Goal: Information Seeking & Learning: Learn about a topic

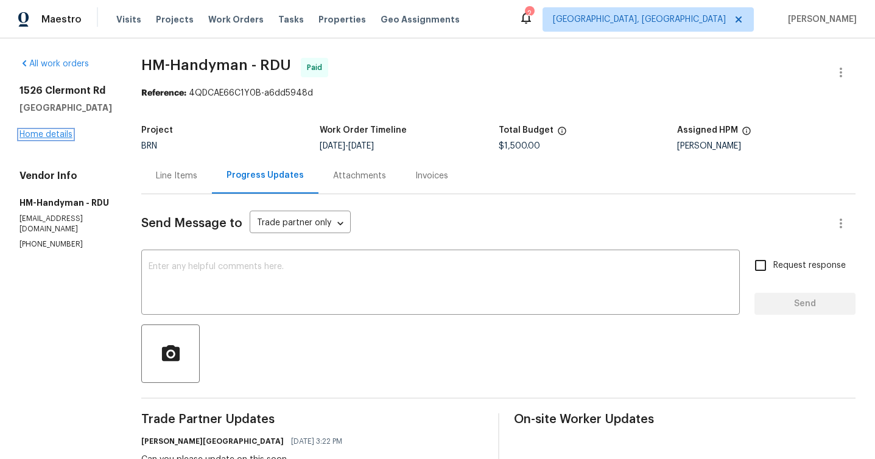
click at [67, 138] on link "Home details" at bounding box center [45, 134] width 53 height 9
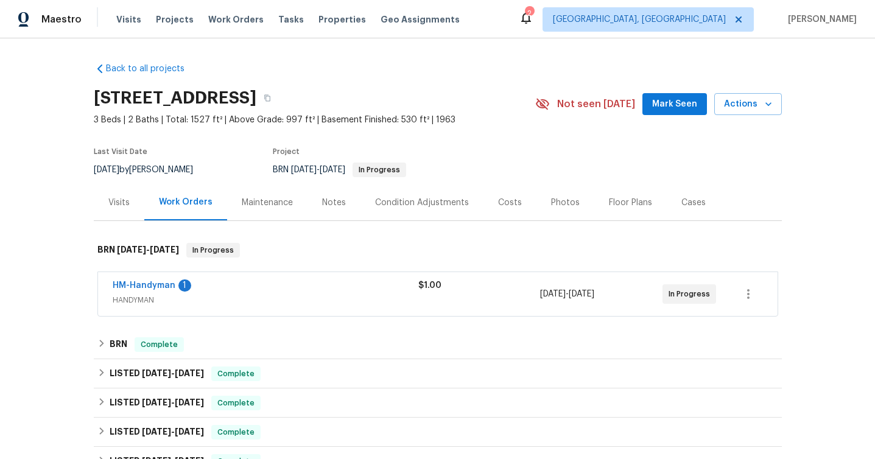
click at [272, 283] on div "HM-Handyman 1" at bounding box center [266, 286] width 306 height 15
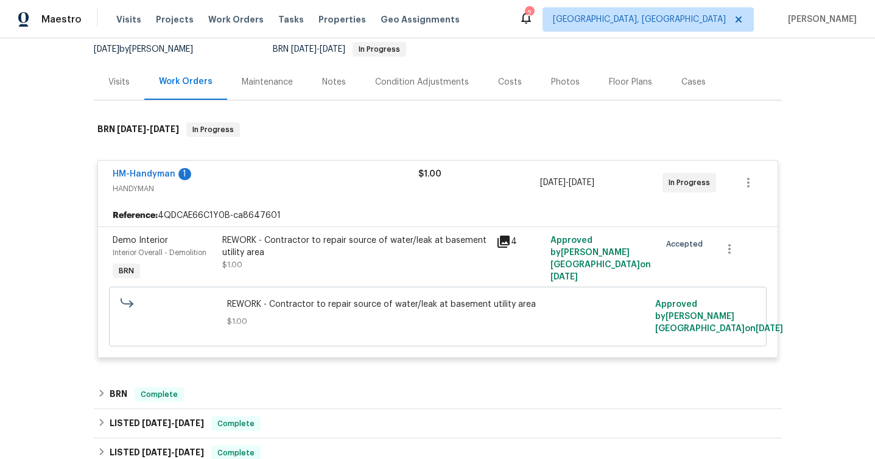
scroll to position [167, 0]
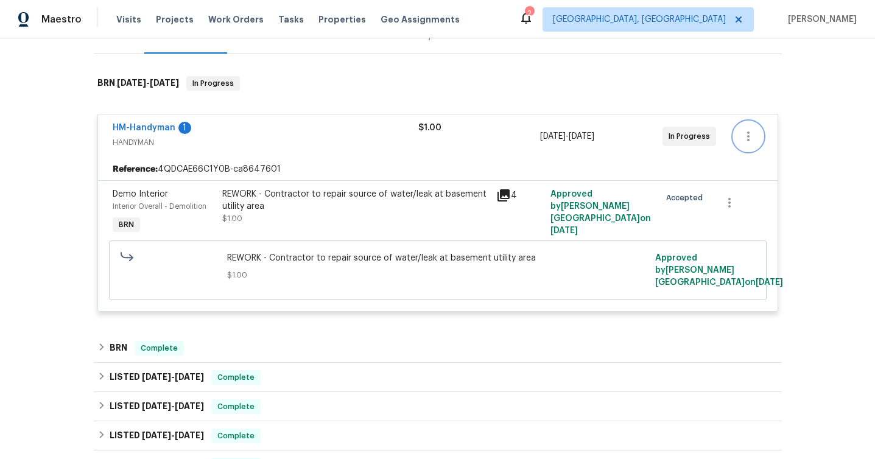
click at [748, 143] on icon "button" at bounding box center [748, 136] width 15 height 15
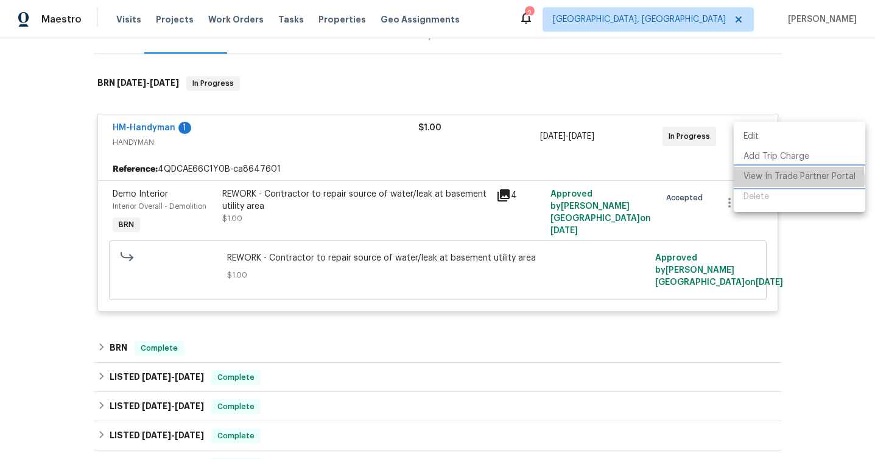
click at [752, 180] on li "View In Trade Partner Portal" at bounding box center [800, 177] width 132 height 20
click at [358, 343] on div at bounding box center [437, 229] width 875 height 459
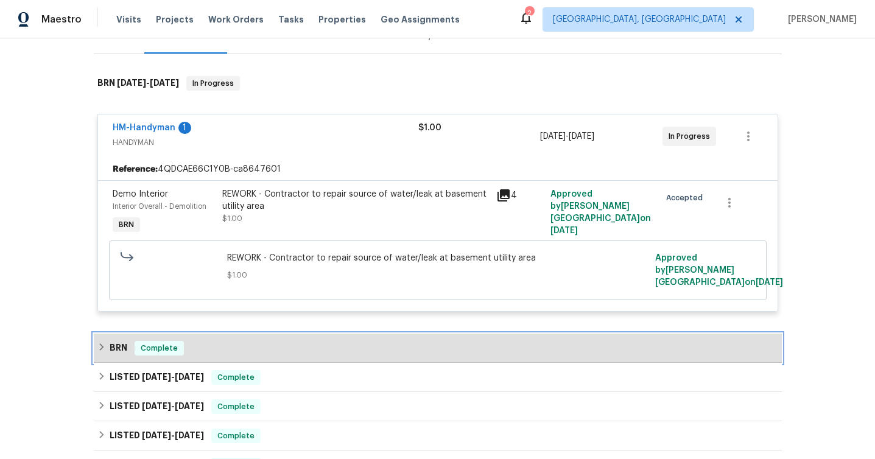
click at [323, 352] on div "BRN Complete" at bounding box center [437, 348] width 681 height 15
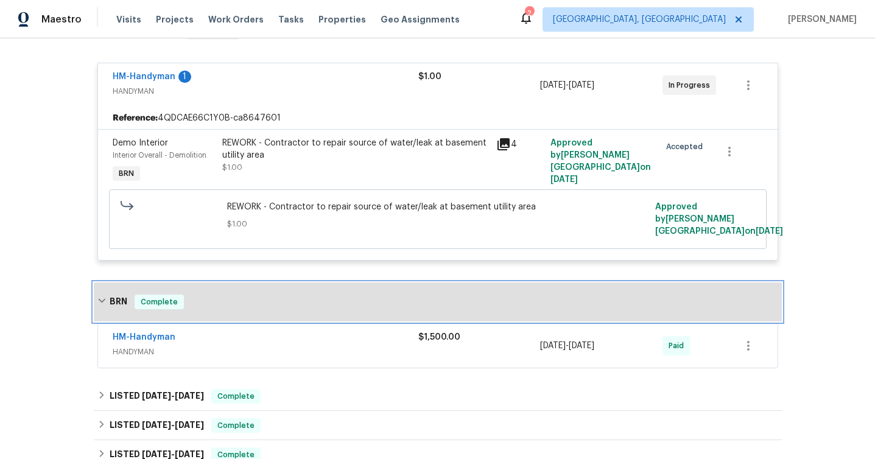
scroll to position [458, 0]
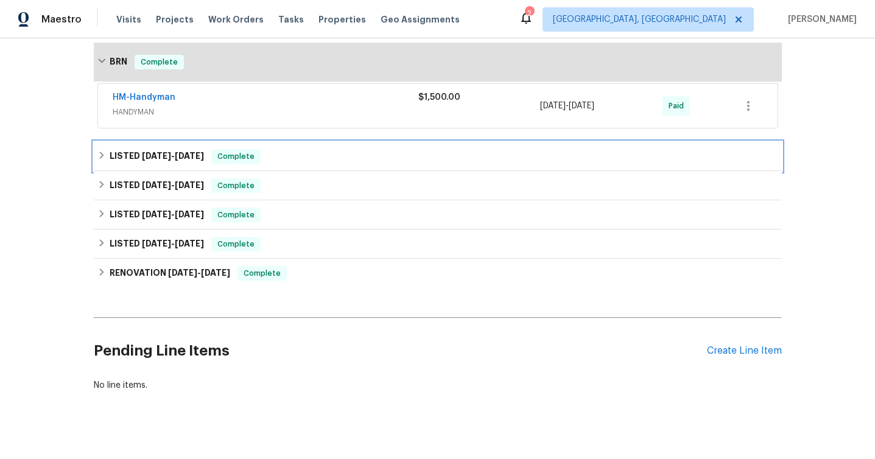
click at [251, 152] on span "Complete" at bounding box center [235, 156] width 47 height 12
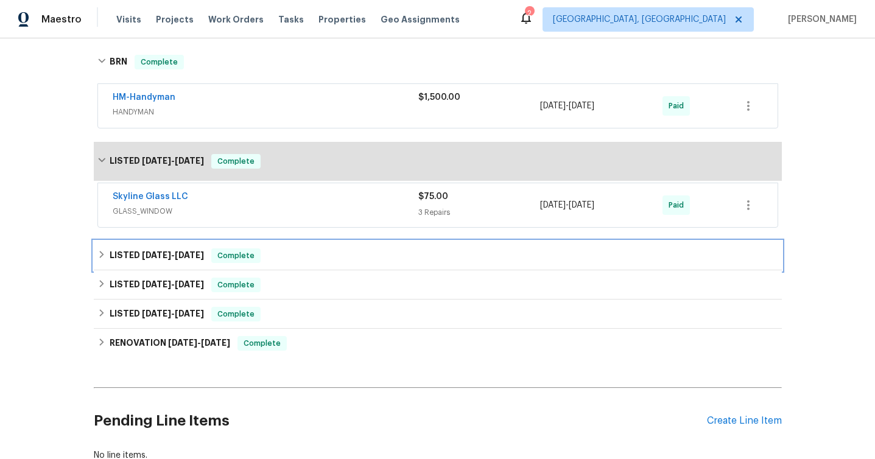
click at [255, 265] on div "LISTED [DATE] - [DATE] Complete" at bounding box center [438, 255] width 688 height 29
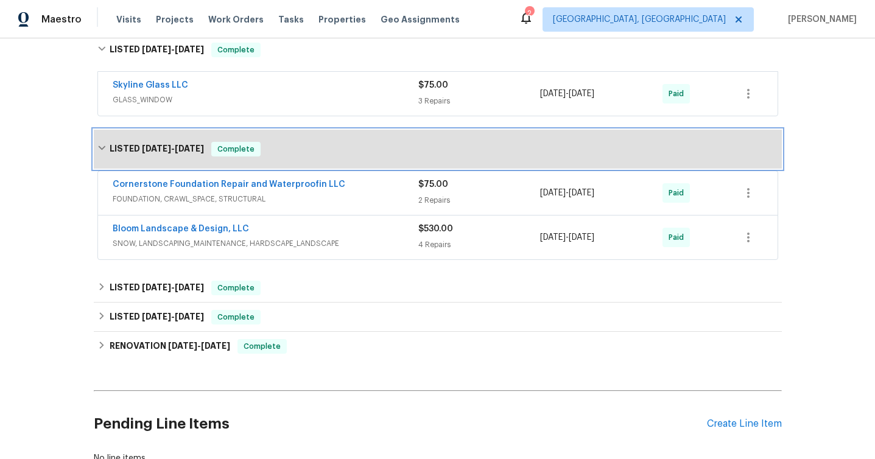
scroll to position [658, 0]
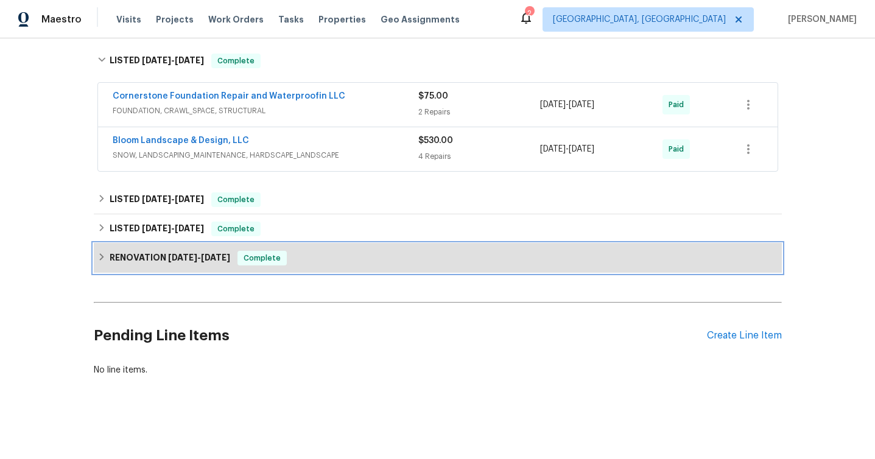
click at [250, 257] on div "Complete" at bounding box center [261, 258] width 49 height 15
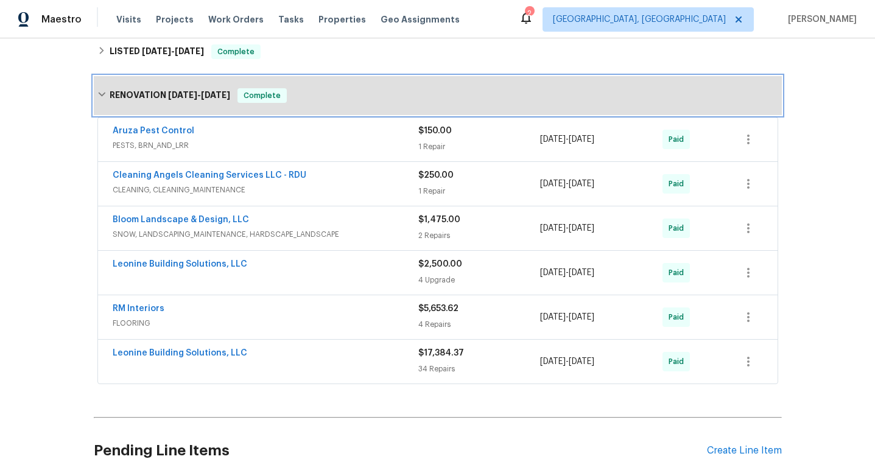
scroll to position [862, 0]
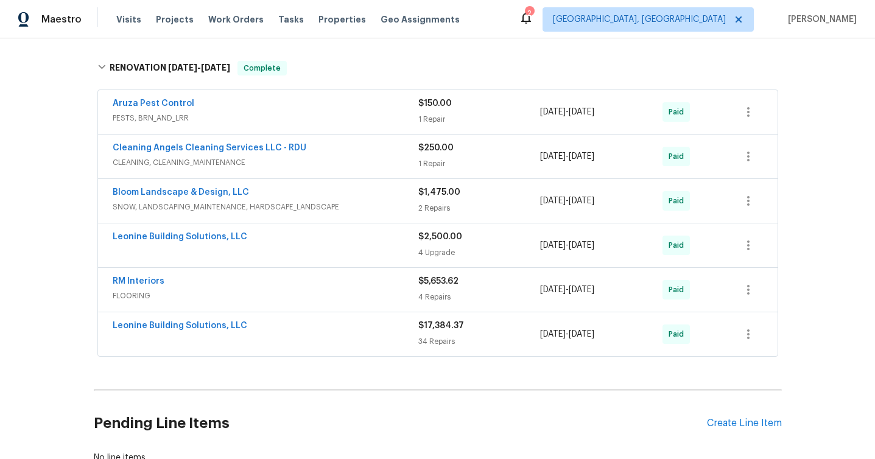
click at [299, 325] on div "Leonine Building Solutions, LLC" at bounding box center [266, 327] width 306 height 15
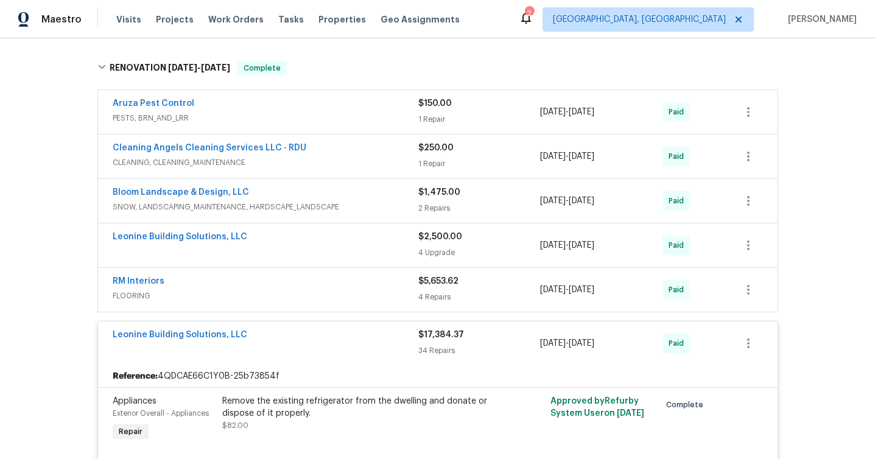
click at [320, 292] on span "FLOORING" at bounding box center [266, 296] width 306 height 12
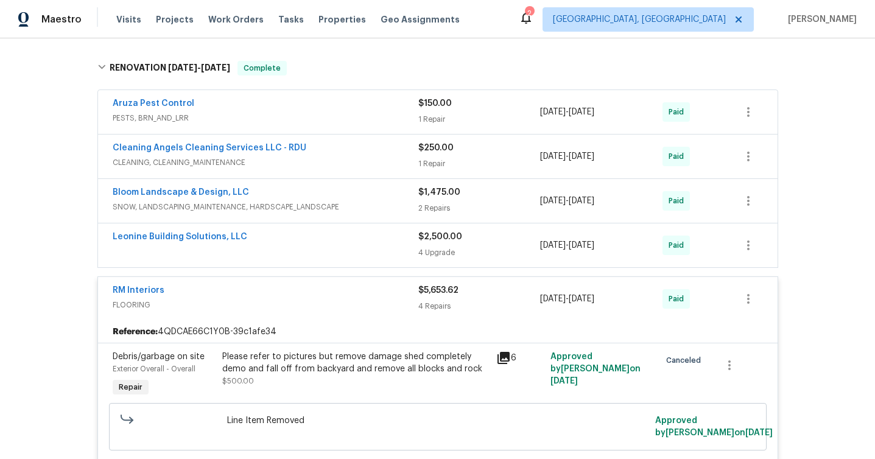
click at [337, 248] on div "Leonine Building Solutions, LLC" at bounding box center [266, 245] width 306 height 29
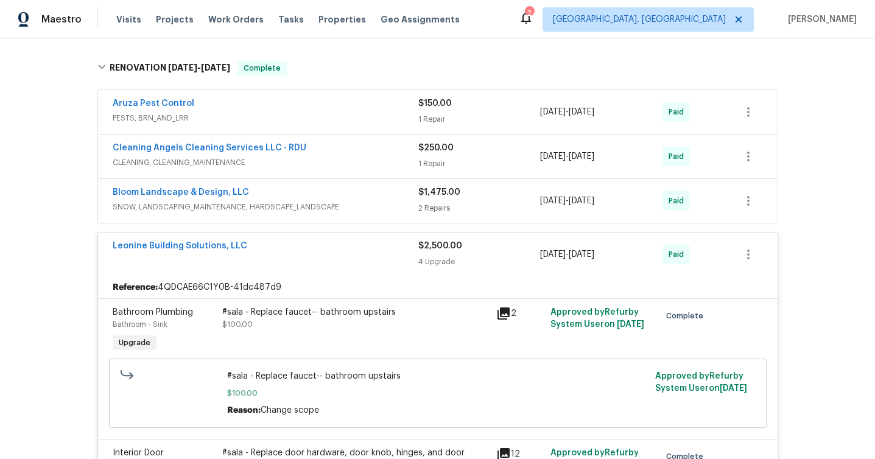
click at [353, 205] on span "SNOW, LANDSCAPING_MAINTENANCE, HARDSCAPE_LANDSCAPE" at bounding box center [266, 207] width 306 height 12
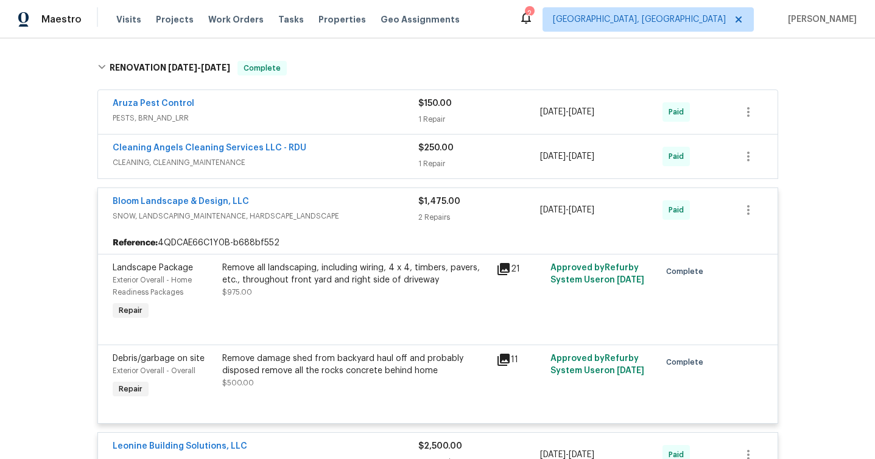
click at [325, 158] on span "CLEANING, CLEANING_MAINTENANCE" at bounding box center [266, 162] width 306 height 12
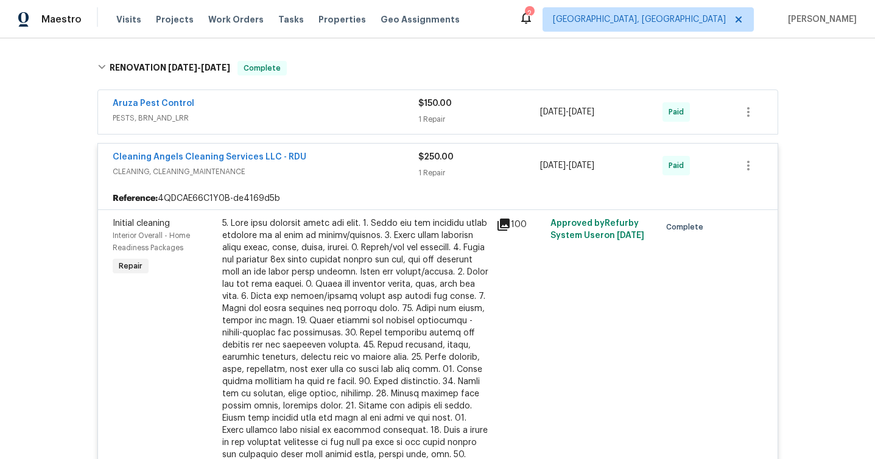
click at [311, 118] on span "PESTS, BRN_AND_LRR" at bounding box center [266, 118] width 306 height 12
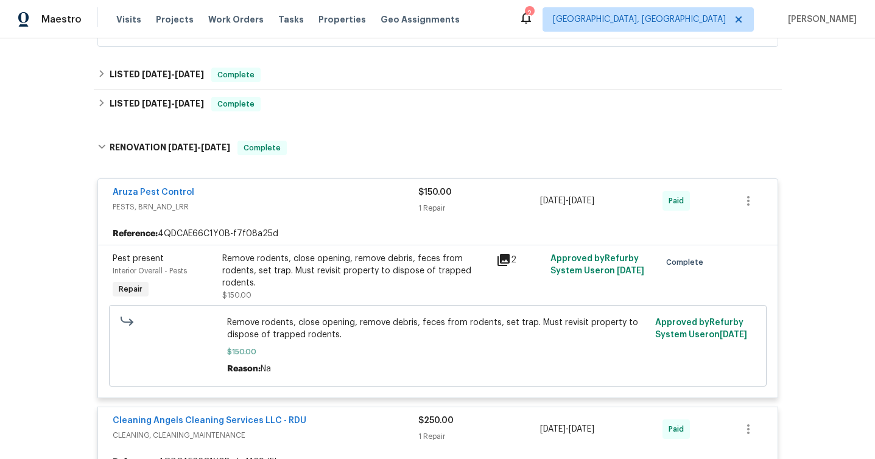
scroll to position [745, 0]
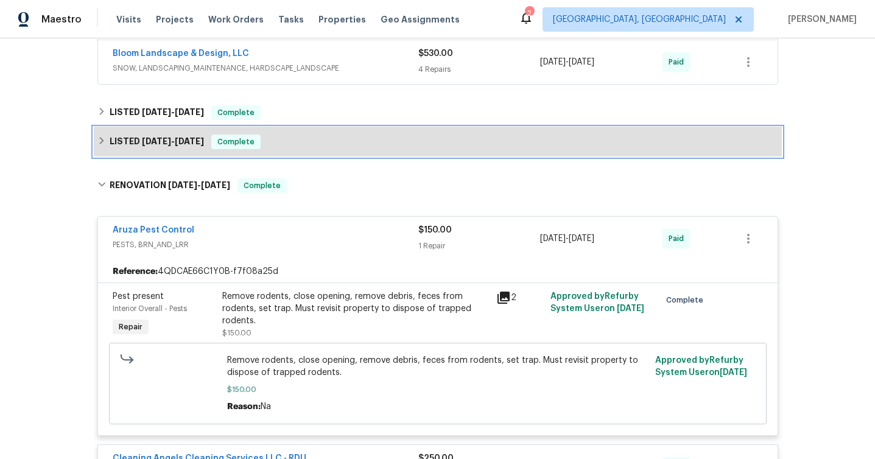
click at [304, 154] on div "LISTED [DATE] - [DATE] Complete" at bounding box center [438, 141] width 688 height 29
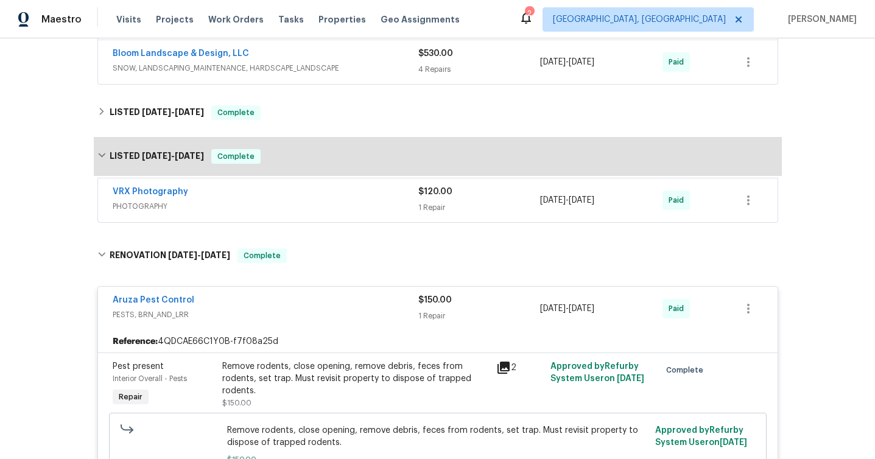
click at [298, 220] on div "VRX Photography PHOTOGRAPHY $120.00 1 Repair [DATE] - [DATE] Paid" at bounding box center [437, 200] width 679 height 44
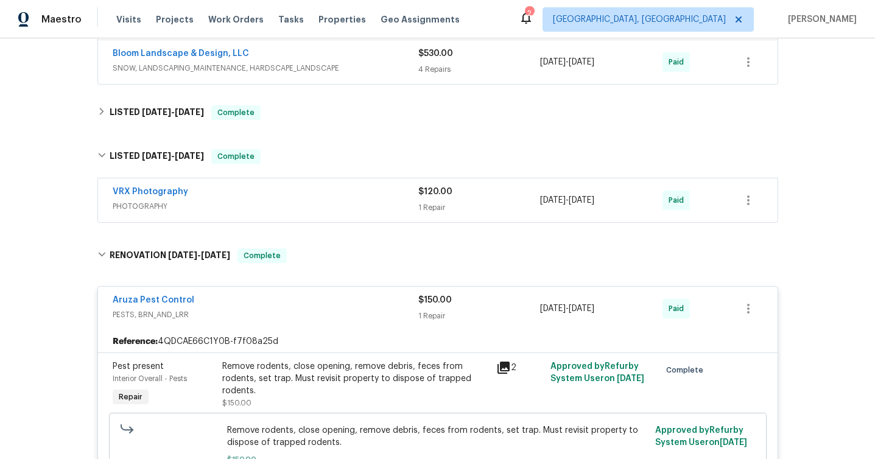
click at [301, 202] on span "PHOTOGRAPHY" at bounding box center [266, 206] width 306 height 12
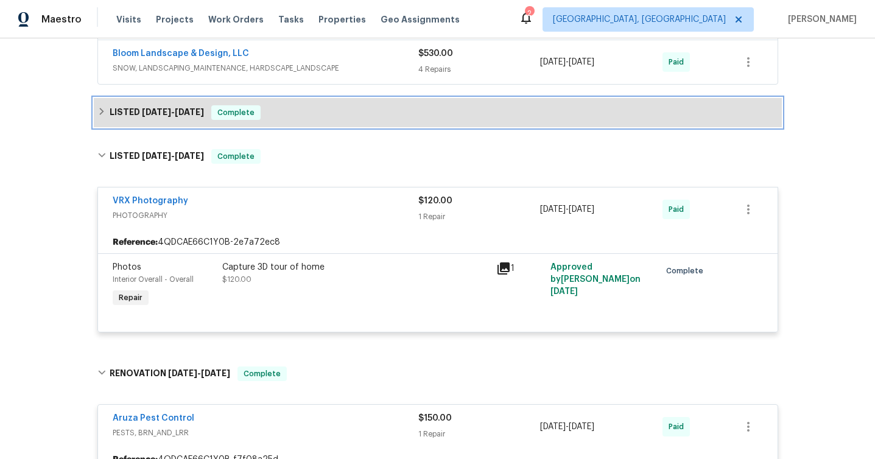
click at [348, 113] on div "LISTED [DATE] - [DATE] Complete" at bounding box center [437, 112] width 681 height 15
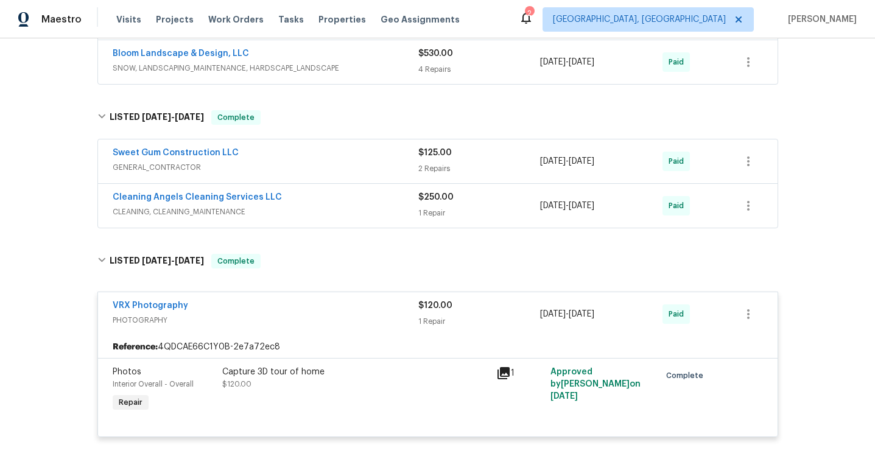
click at [385, 217] on span "CLEANING, CLEANING_MAINTENANCE" at bounding box center [266, 212] width 306 height 12
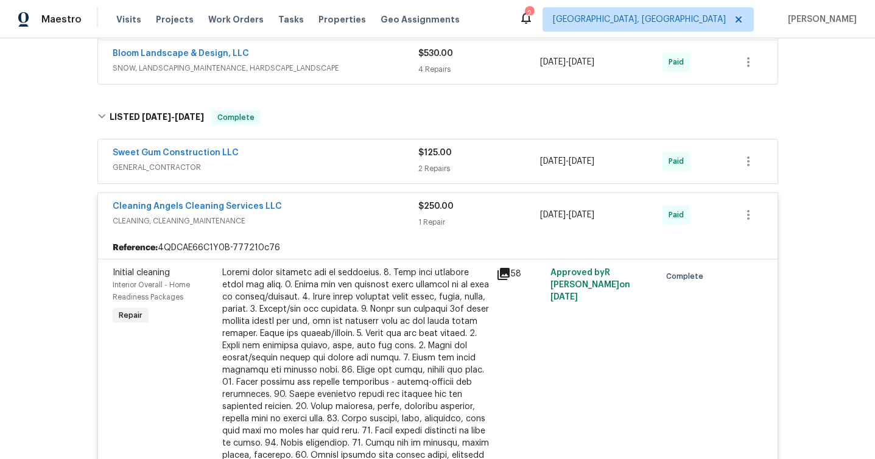
click at [371, 174] on div "Sweet Gum Construction LLC GENERAL_CONTRACTOR" at bounding box center [266, 161] width 306 height 29
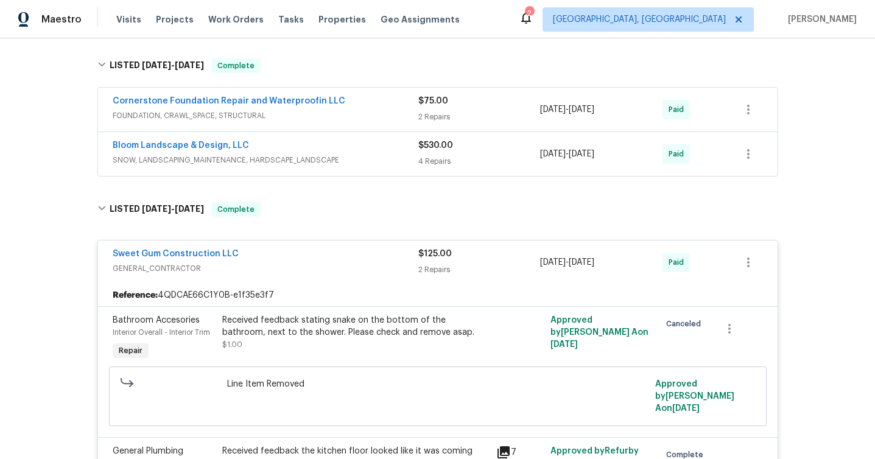
scroll to position [644, 0]
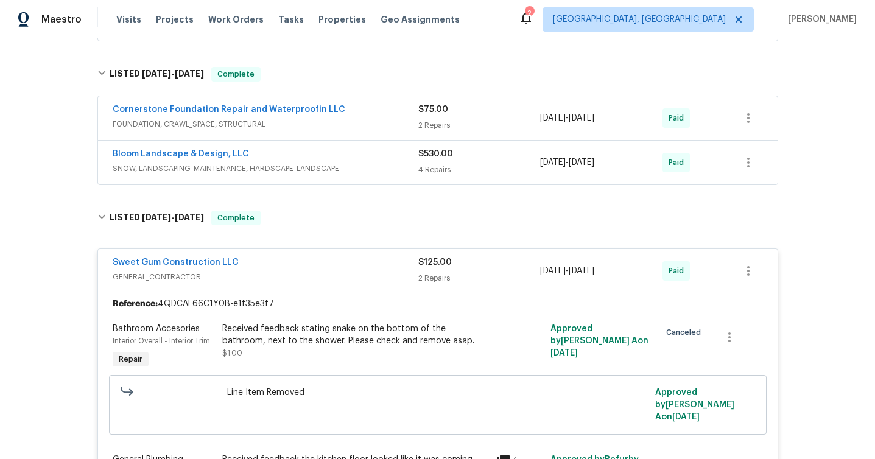
click at [314, 179] on div "Bloom Landscape & Design, LLC SNOW, LANDSCAPING_MAINTENANCE, HARDSCAPE_LANDSCAP…" at bounding box center [437, 163] width 679 height 44
click at [312, 170] on span "SNOW, LANDSCAPING_MAINTENANCE, HARDSCAPE_LANDSCAPE" at bounding box center [266, 169] width 306 height 12
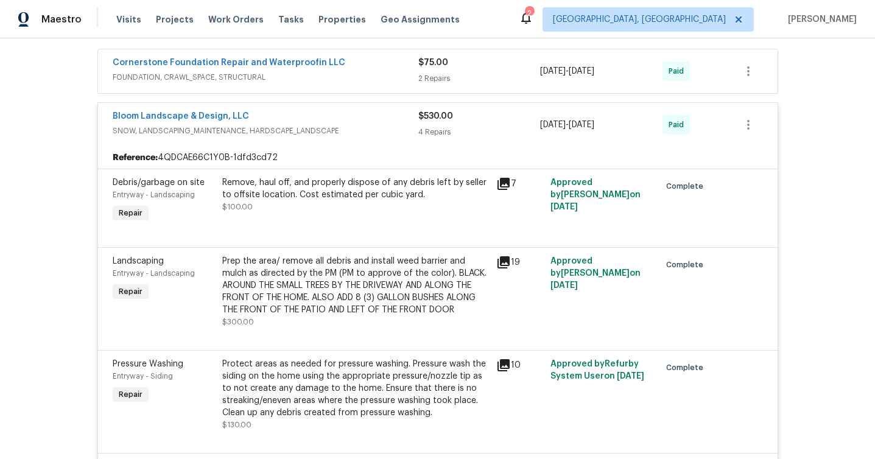
scroll to position [1101, 0]
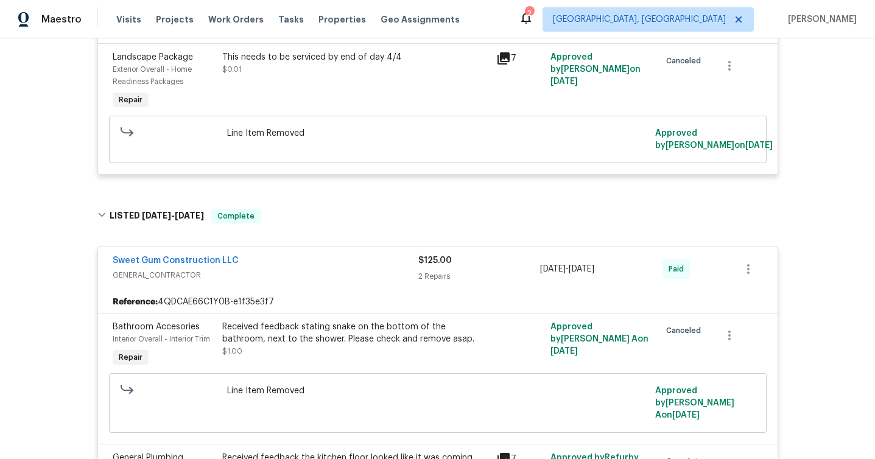
click at [370, 74] on div "This needs to be serviced by end of day 4/4 $0.01" at bounding box center [355, 63] width 267 height 24
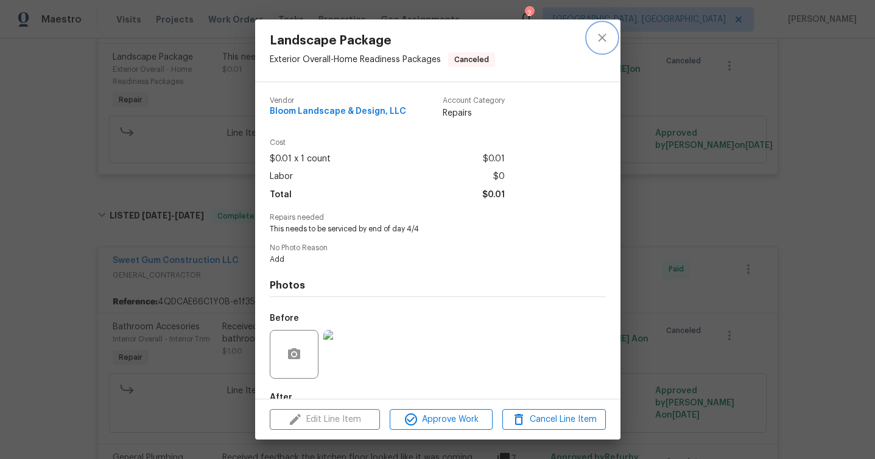
click at [601, 44] on icon "close" at bounding box center [602, 37] width 15 height 15
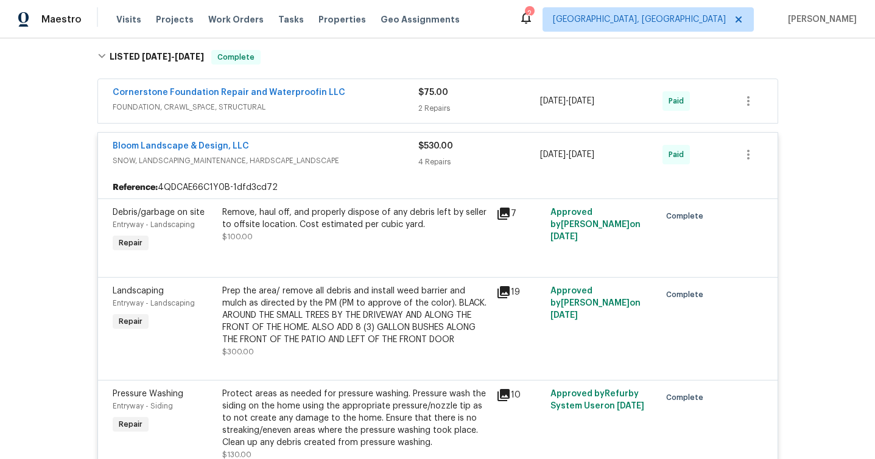
scroll to position [513, 0]
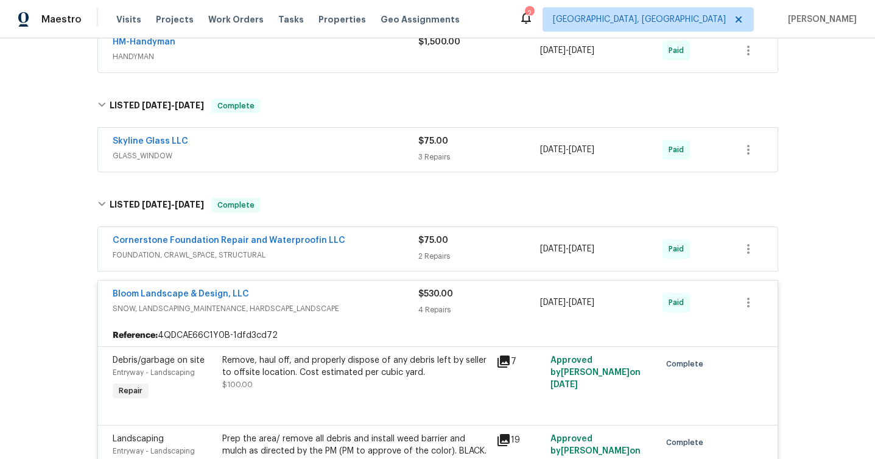
click at [362, 261] on span "FOUNDATION, CRAWL_SPACE, STRUCTURAL" at bounding box center [266, 255] width 306 height 12
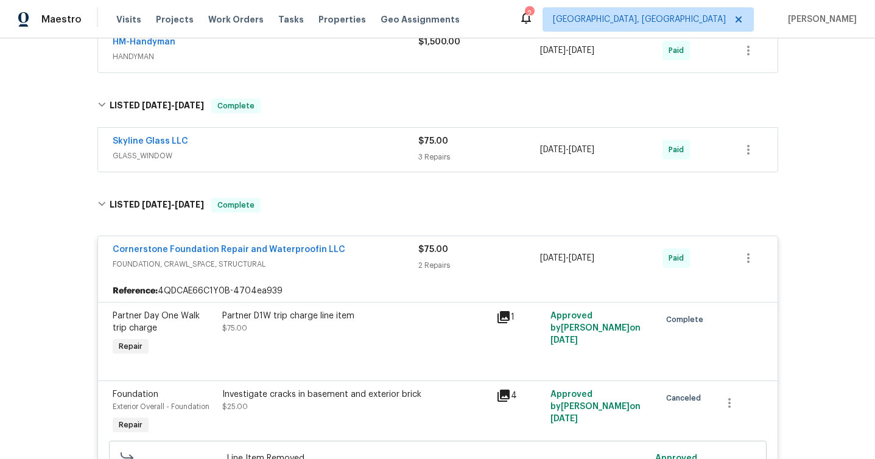
click at [349, 141] on div "Skyline Glass LLC" at bounding box center [266, 142] width 306 height 15
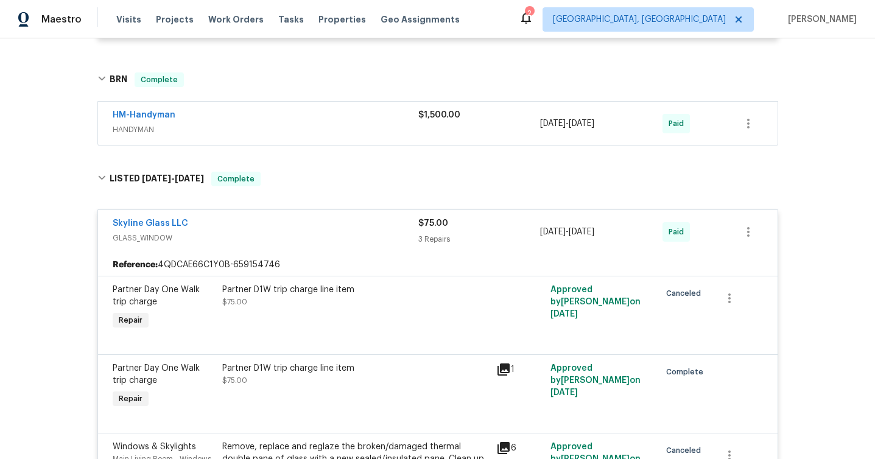
scroll to position [441, 0]
click at [328, 124] on span "HANDYMAN" at bounding box center [266, 129] width 306 height 12
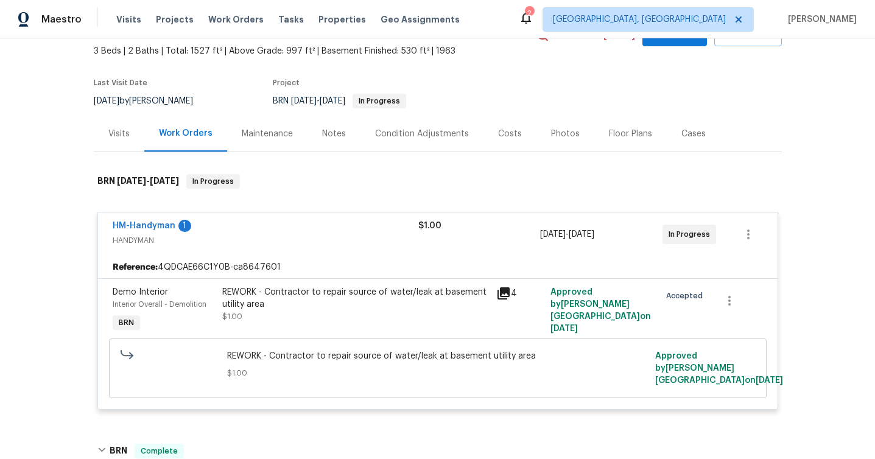
scroll to position [59, 0]
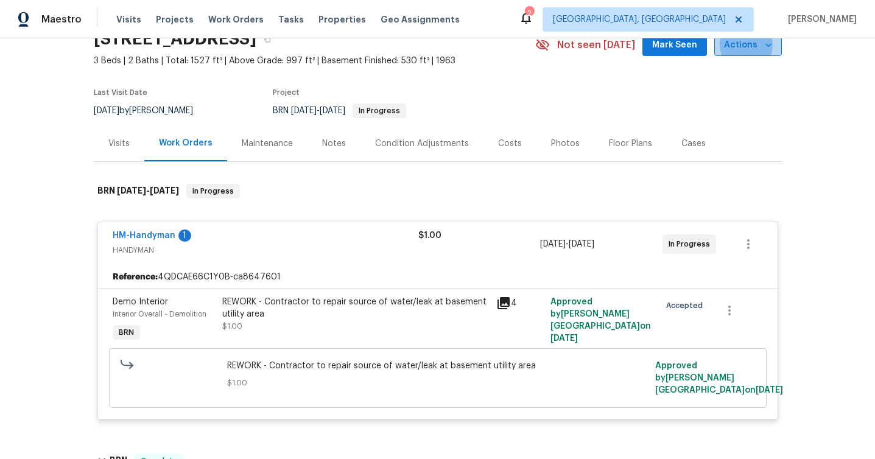
click at [770, 40] on icon "button" at bounding box center [768, 45] width 12 height 12
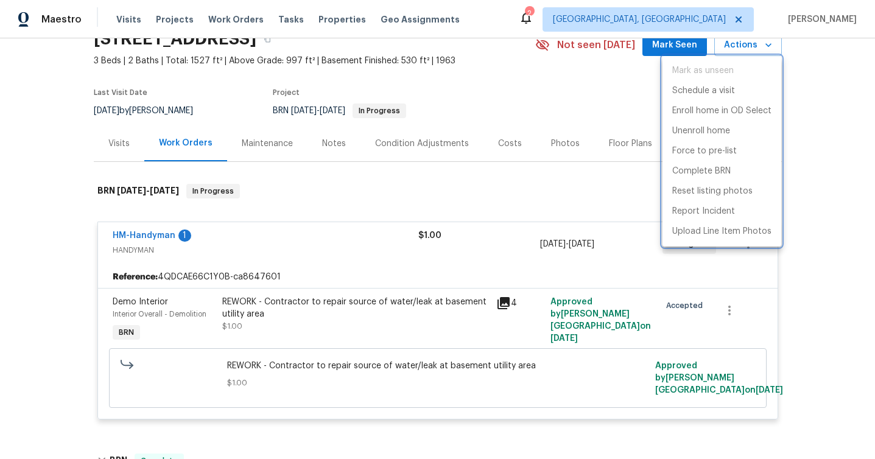
click at [823, 104] on div at bounding box center [437, 229] width 875 height 459
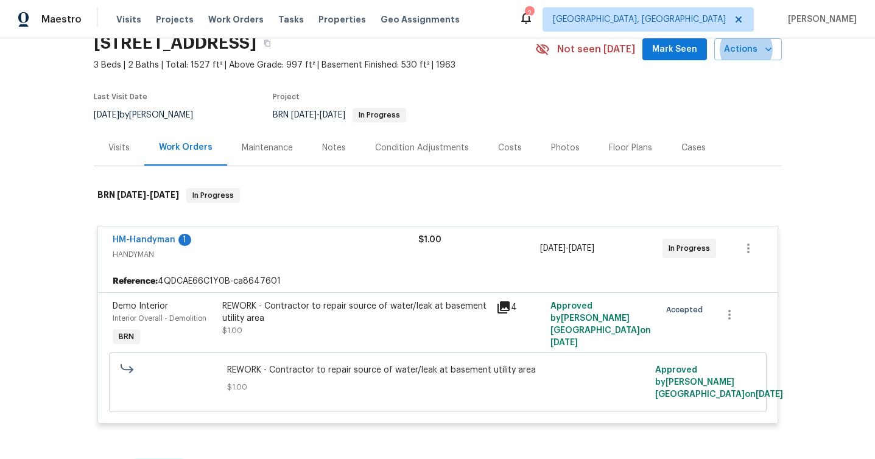
scroll to position [0, 0]
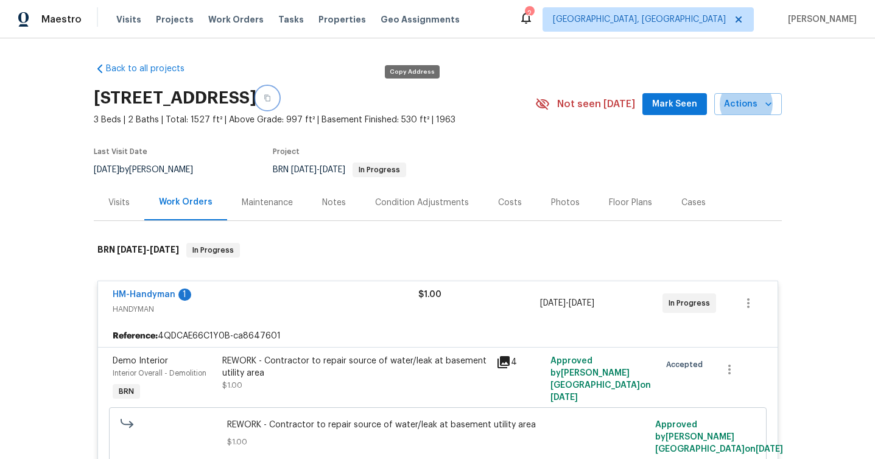
click at [278, 102] on button "button" at bounding box center [267, 98] width 22 height 22
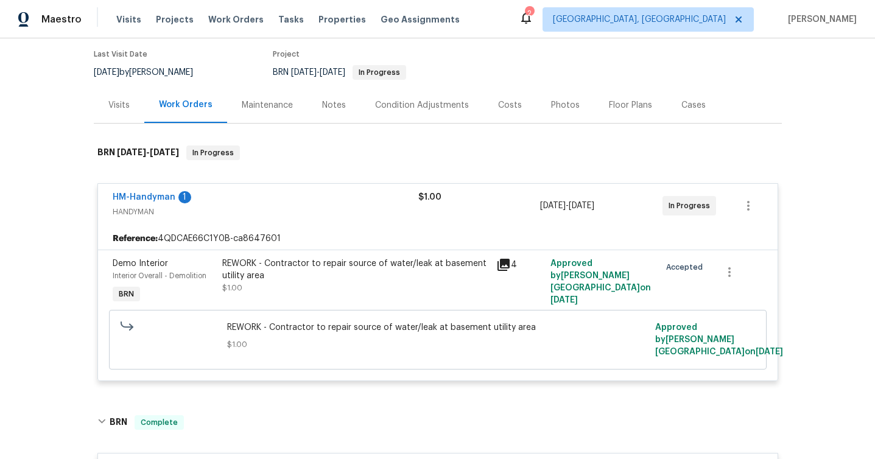
click at [510, 266] on div "4" at bounding box center [519, 265] width 47 height 15
click at [507, 266] on icon at bounding box center [503, 265] width 15 height 15
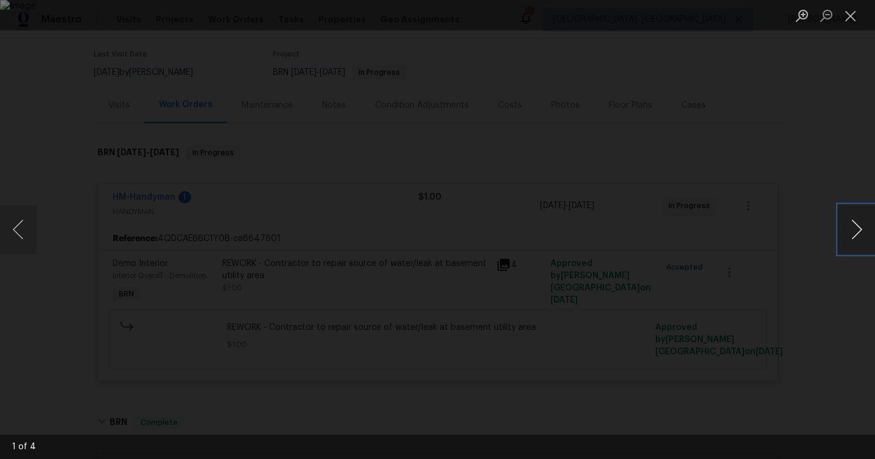
click at [864, 234] on button "Next image" at bounding box center [856, 229] width 37 height 49
click at [25, 239] on button "Previous image" at bounding box center [18, 229] width 37 height 49
click at [862, 240] on button "Next image" at bounding box center [856, 229] width 37 height 49
click at [861, 240] on button "Next image" at bounding box center [856, 229] width 37 height 49
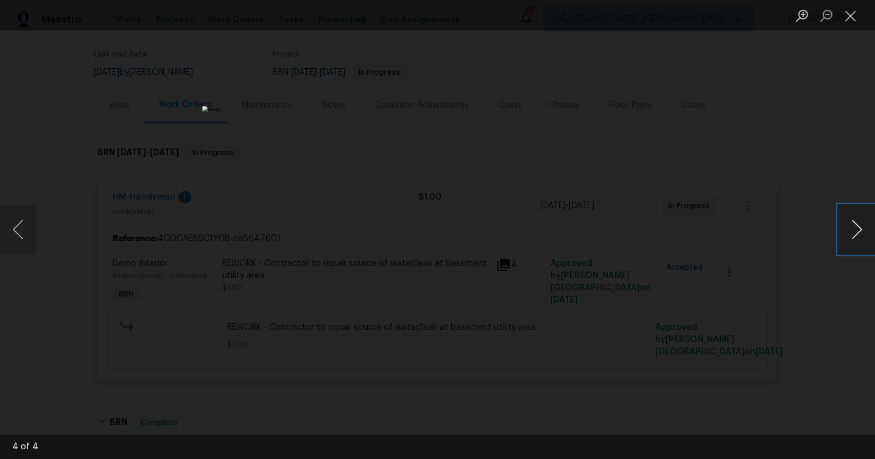
click at [861, 240] on button "Next image" at bounding box center [856, 229] width 37 height 49
click at [792, 280] on div "Lightbox" at bounding box center [437, 229] width 875 height 459
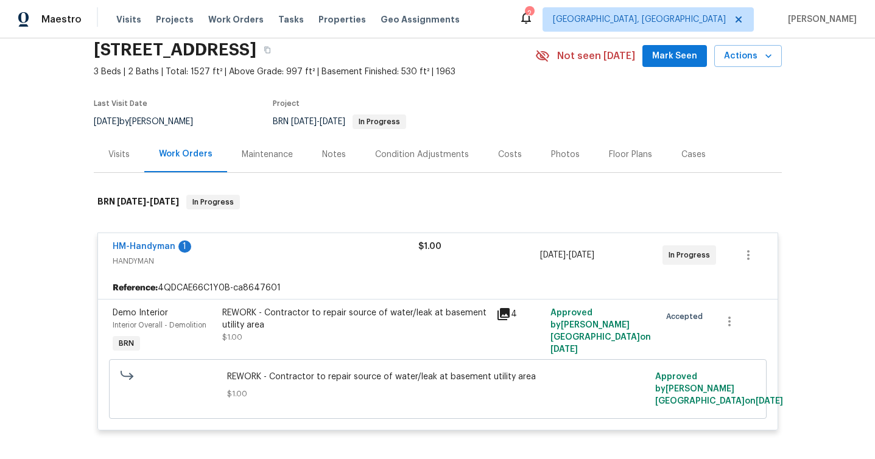
scroll to position [0, 0]
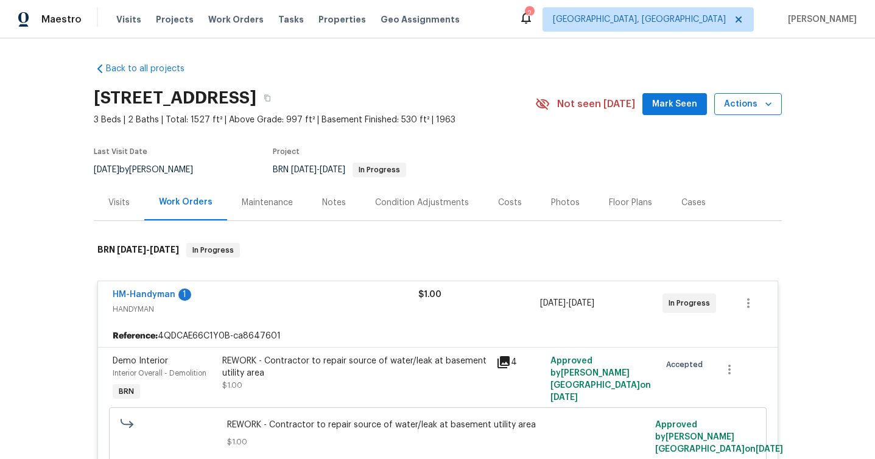
click at [753, 107] on span "Actions" at bounding box center [748, 104] width 48 height 15
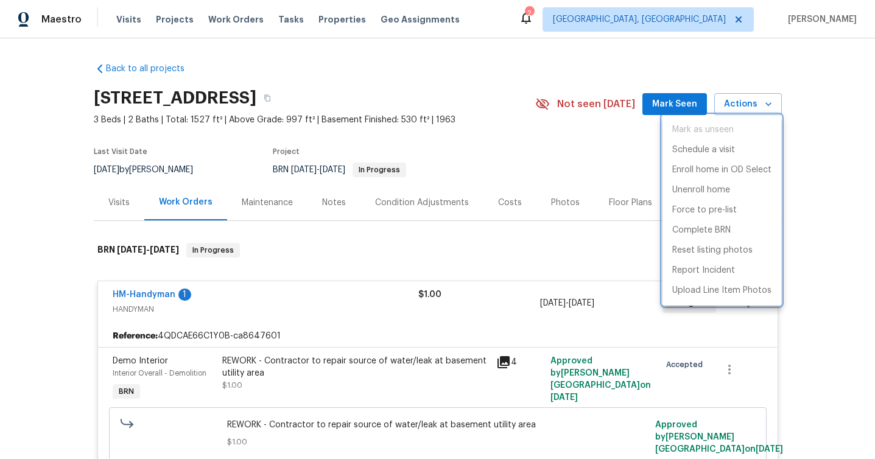
click at [415, 99] on div at bounding box center [437, 229] width 875 height 459
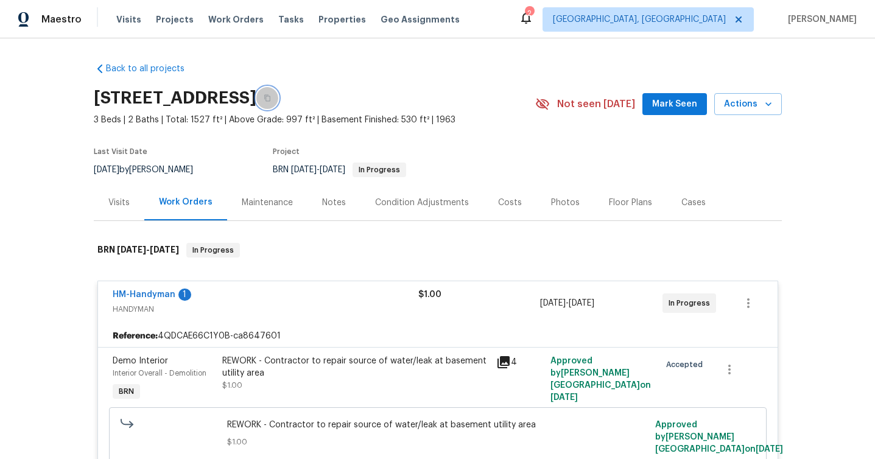
click at [271, 98] on icon "button" at bounding box center [267, 97] width 7 height 7
